Goal: Task Accomplishment & Management: Use online tool/utility

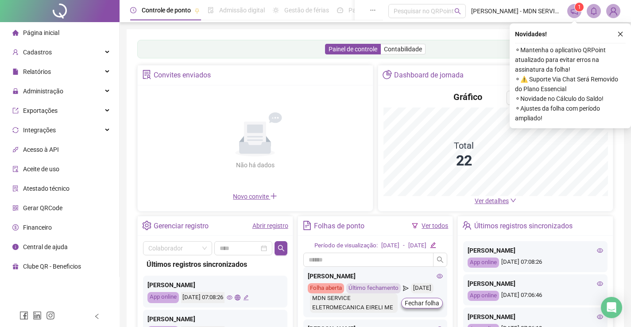
drag, startPoint x: 619, startPoint y: 32, endPoint x: 599, endPoint y: 36, distance: 19.8
click at [620, 33] on icon "close" at bounding box center [621, 34] width 6 height 6
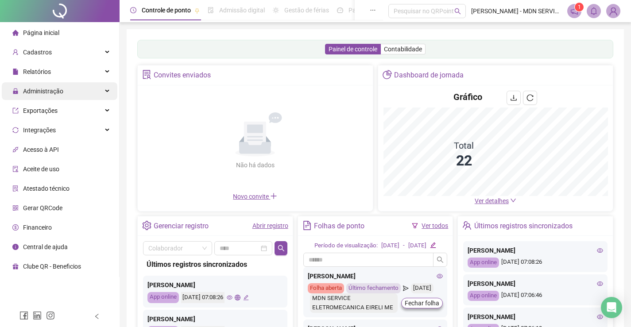
click at [50, 93] on span "Administração" at bounding box center [43, 91] width 40 height 7
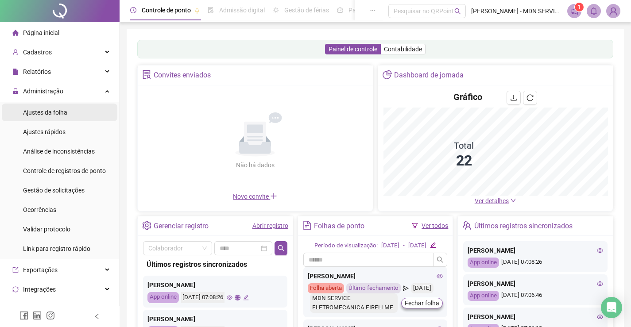
click at [58, 111] on span "Ajustes da folha" at bounding box center [45, 112] width 44 height 7
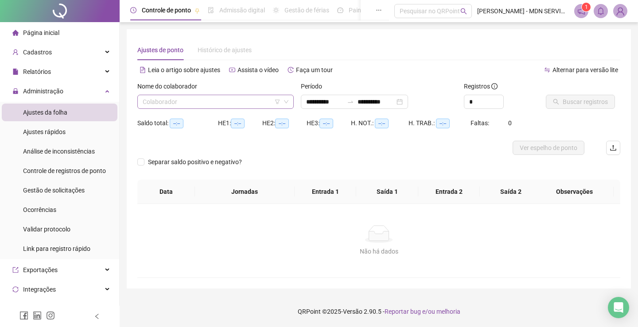
click at [178, 99] on input "search" at bounding box center [212, 101] width 138 height 13
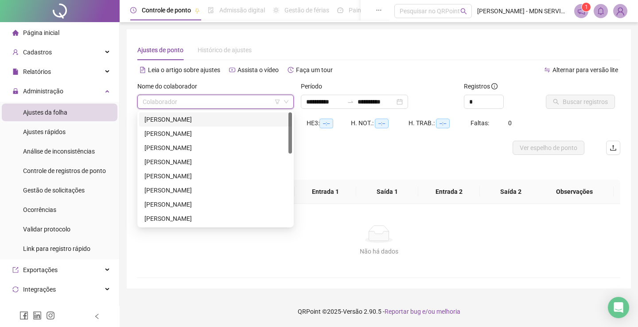
type input "**********"
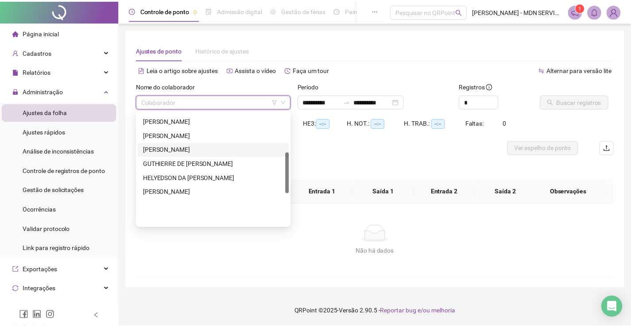
scroll to position [110, 0]
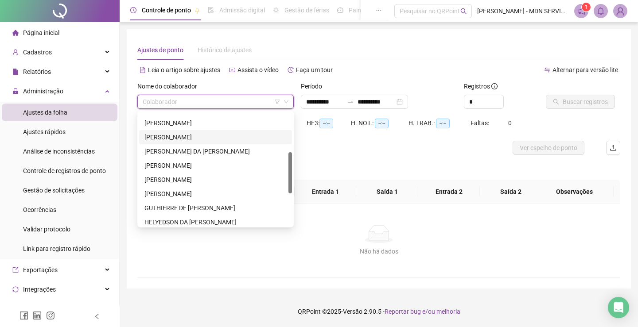
click at [184, 136] on div "[PERSON_NAME]" at bounding box center [215, 138] width 142 height 10
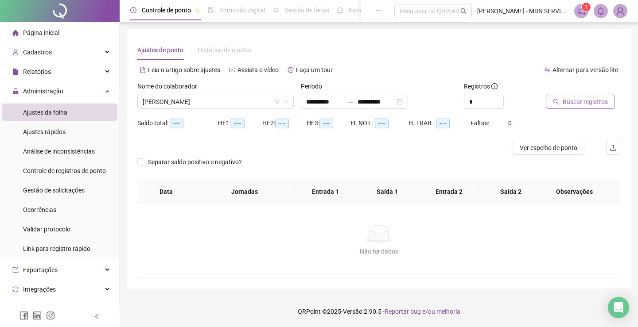
click at [563, 99] on span "Buscar registros" at bounding box center [585, 102] width 45 height 10
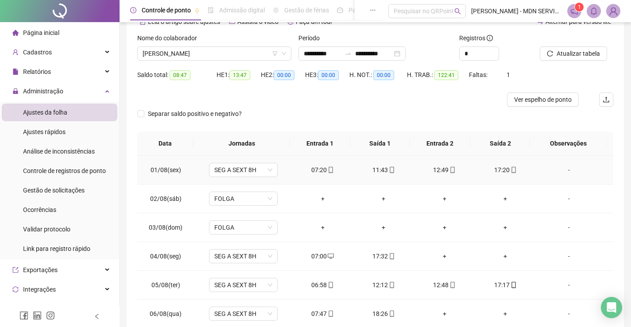
scroll to position [0, 0]
